Goal: Transaction & Acquisition: Purchase product/service

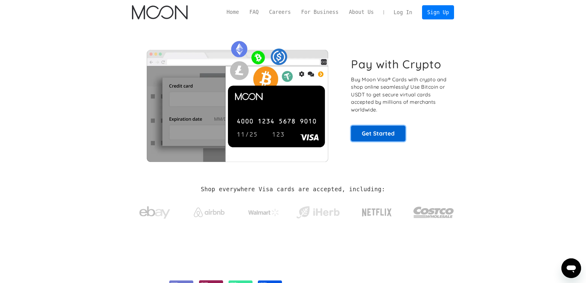
click at [393, 130] on link "Get Started" at bounding box center [378, 133] width 54 height 15
click at [533, 147] on section "Pay with Crypto Buy Moon Visa® Cards with crypto and shop online seamlessly! Us…" at bounding box center [293, 99] width 586 height 149
click at [381, 128] on link "Get Started" at bounding box center [378, 133] width 54 height 15
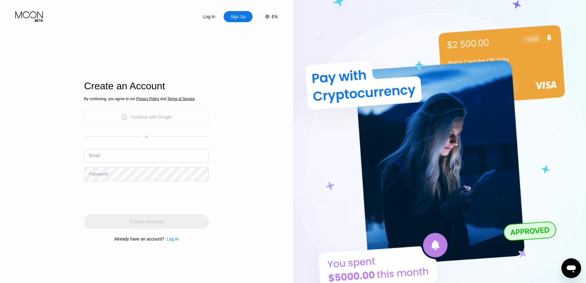
click at [158, 122] on div "Continue with Google" at bounding box center [146, 117] width 125 height 15
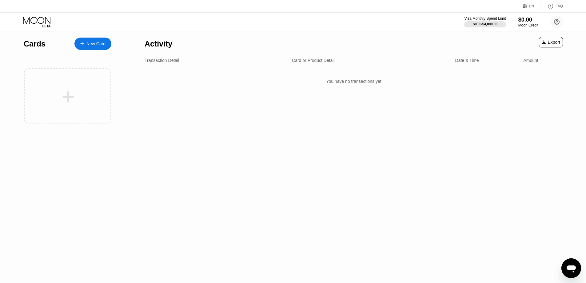
click at [97, 46] on div "New Card" at bounding box center [95, 43] width 19 height 5
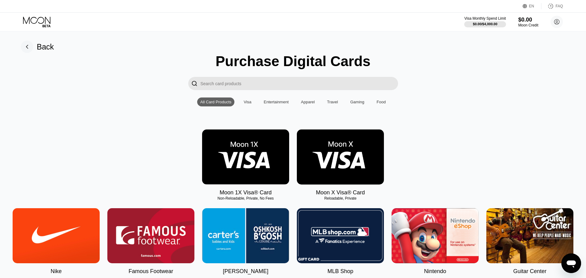
click at [362, 155] on img at bounding box center [340, 157] width 87 height 55
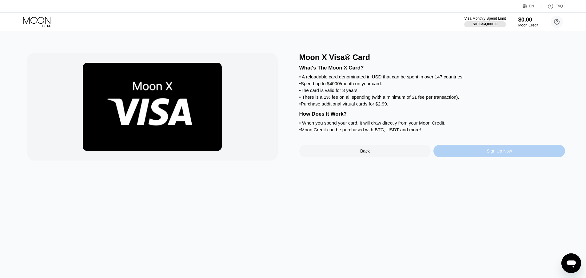
click at [465, 157] on div "Sign Up Now" at bounding box center [500, 151] width 132 height 12
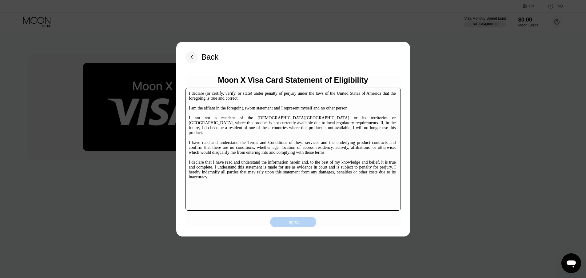
click at [300, 225] on div "I agree" at bounding box center [293, 222] width 46 height 10
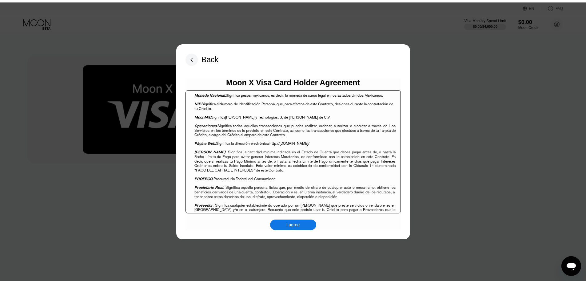
scroll to position [739, 0]
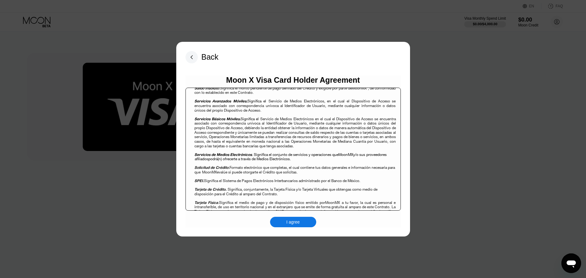
click at [304, 225] on div "I agree" at bounding box center [293, 222] width 46 height 10
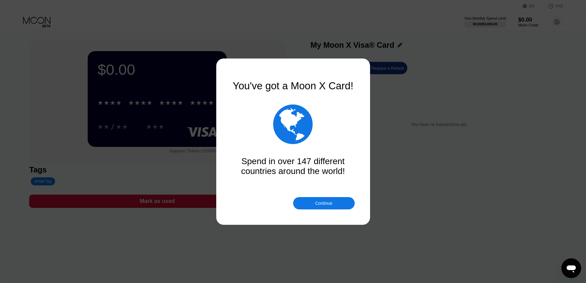
click at [309, 203] on div "Continue" at bounding box center [324, 203] width 62 height 12
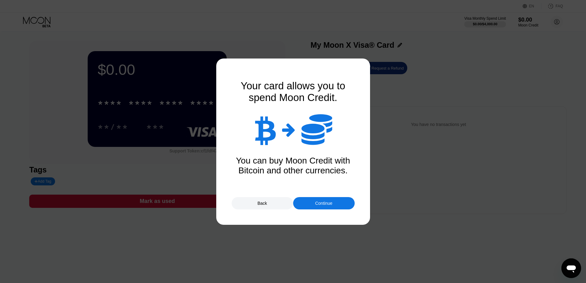
click at [318, 204] on div "Continue" at bounding box center [323, 203] width 17 height 5
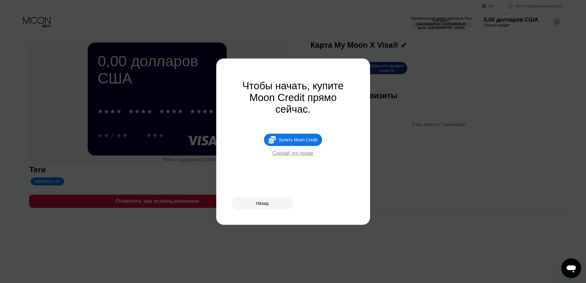
click at [334, 129] on div "Чтобы начать, купите Moon Credit прямо сейчас.  Купить Moon Credit Сделай это …" at bounding box center [293, 118] width 123 height 76
click at [299, 156] on font "Сделай это позже" at bounding box center [293, 152] width 41 height 5
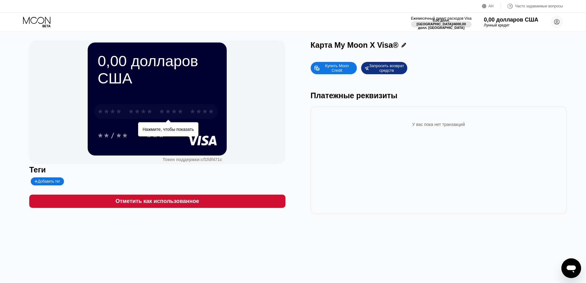
click at [171, 115] on font "*" at bounding box center [174, 112] width 6 height 10
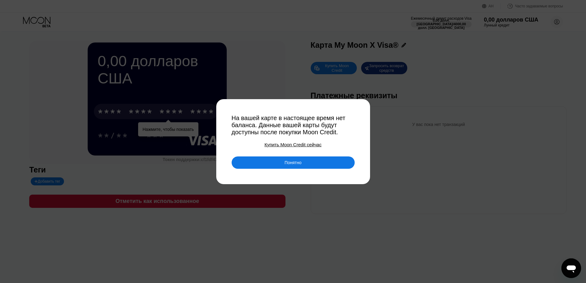
click at [294, 147] on font "Купить Moon Credit сейчас" at bounding box center [293, 144] width 57 height 5
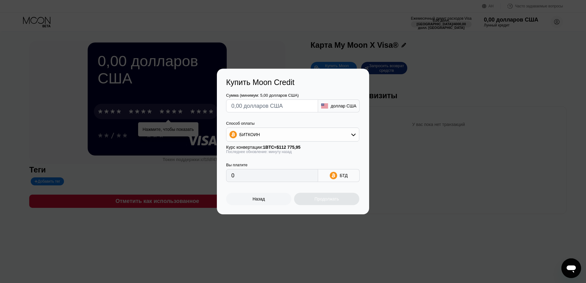
click at [290, 105] on input "text" at bounding box center [272, 106] width 82 height 12
click at [301, 136] on div "БИТКОИН" at bounding box center [292, 134] width 133 height 12
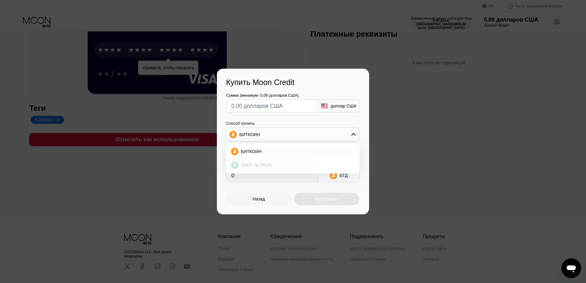
click at [267, 169] on div "USDT на TRON" at bounding box center [293, 165] width 130 height 12
type input "0.00"
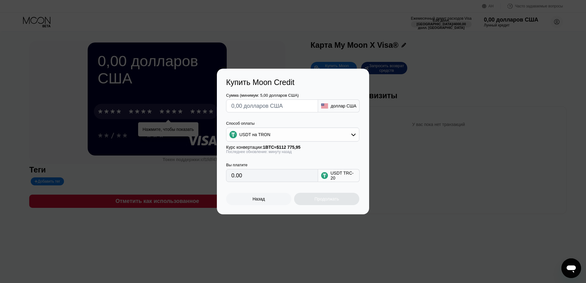
click at [260, 106] on input "text" at bounding box center [272, 106] width 82 height 12
click at [298, 138] on div "USDT на TRON" at bounding box center [292, 134] width 133 height 12
click at [250, 150] on font "БИТКОИН" at bounding box center [251, 151] width 21 height 5
type input "0"
click at [299, 134] on div "БИТКОИН" at bounding box center [292, 134] width 133 height 12
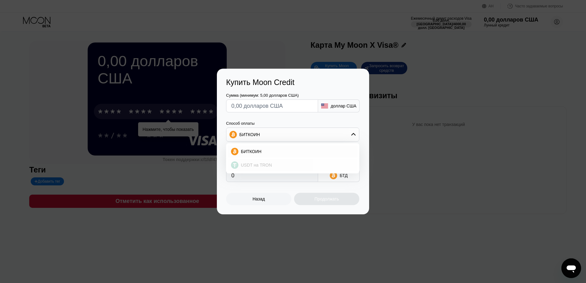
click at [258, 165] on font "USDT на TRON" at bounding box center [256, 164] width 31 height 5
type input "0.00"
click at [286, 181] on input "0.00" at bounding box center [272, 175] width 82 height 12
click at [263, 106] on input "text" at bounding box center [272, 106] width 82 height 12
type input "$5"
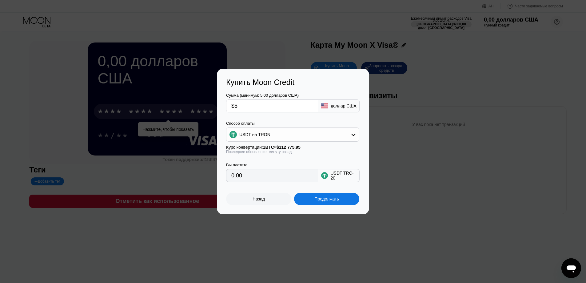
type input "5.05"
type input "$5"
click at [293, 133] on div "USDT на TRON" at bounding box center [292, 134] width 133 height 12
click at [281, 150] on div "БИТКОИН" at bounding box center [296, 151] width 116 height 5
click at [302, 138] on div "БИТКОИН" at bounding box center [292, 134] width 133 height 12
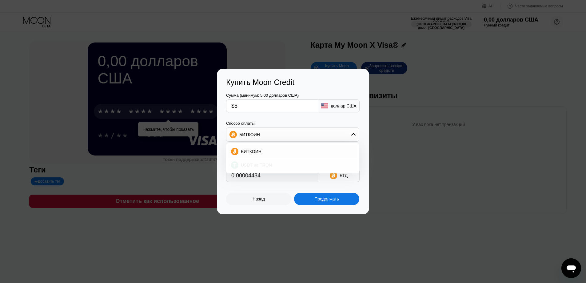
click at [280, 160] on div "USDT на TRON" at bounding box center [293, 165] width 130 height 12
type input "5.05"
click at [316, 136] on div "USDT на TRON" at bounding box center [292, 134] width 133 height 12
click at [258, 201] on font "Назад" at bounding box center [259, 198] width 12 height 5
